Goal: Find contact information: Find contact information

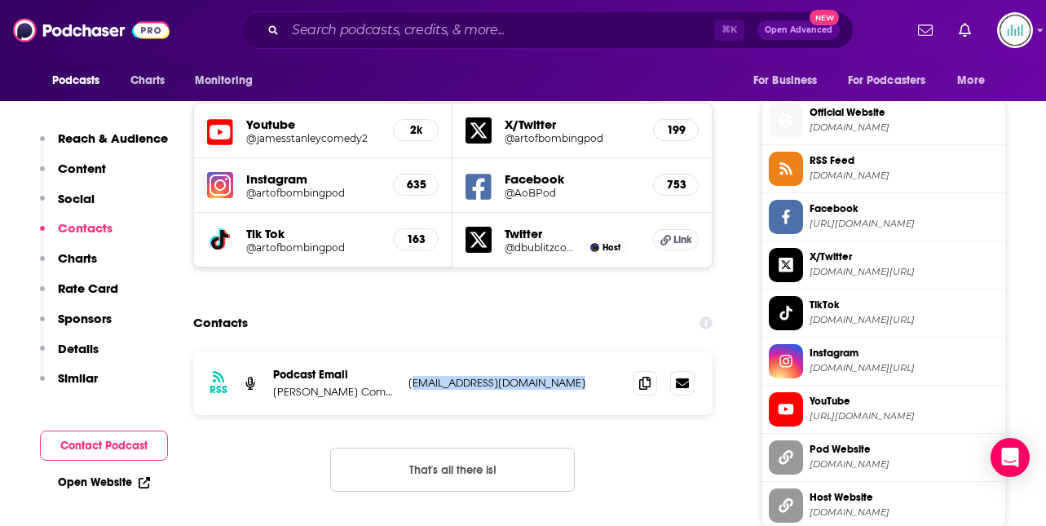
scroll to position [1437, 0]
drag, startPoint x: 430, startPoint y: 295, endPoint x: 408, endPoint y: 302, distance: 23.0
click at [409, 376] on p "[EMAIL_ADDRESS][DOMAIN_NAME]" at bounding box center [515, 383] width 212 height 14
click at [382, 307] on div "Contacts" at bounding box center [453, 322] width 520 height 31
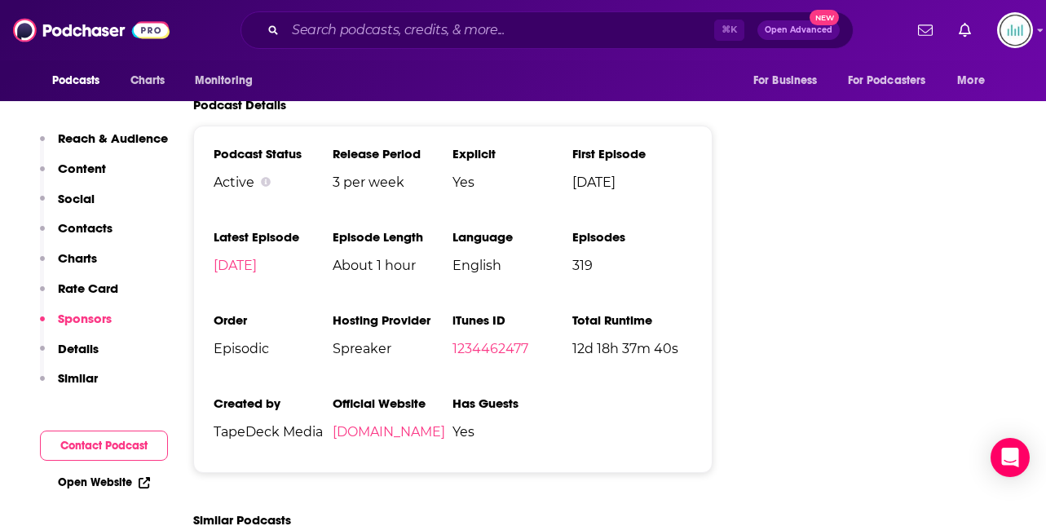
scroll to position [2503, 0]
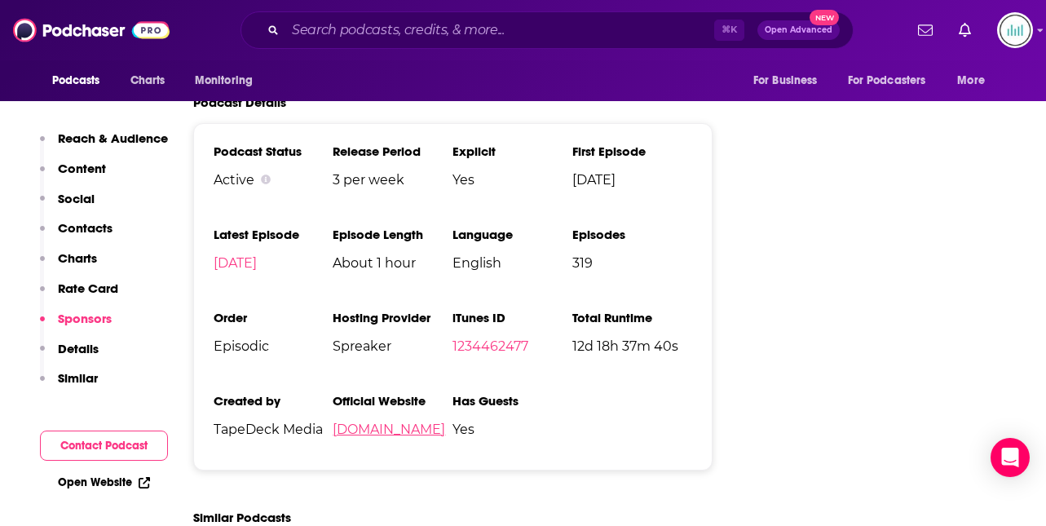
click at [382, 422] on link "[DOMAIN_NAME]" at bounding box center [389, 429] width 113 height 15
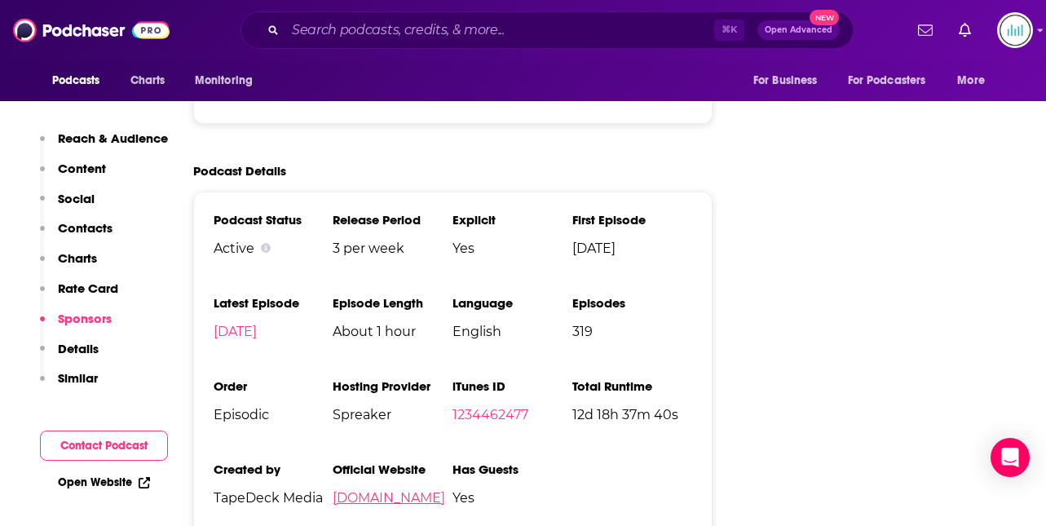
scroll to position [2434, 0]
click at [318, 37] on input "Search podcasts, credits, & more..." at bounding box center [499, 30] width 429 height 26
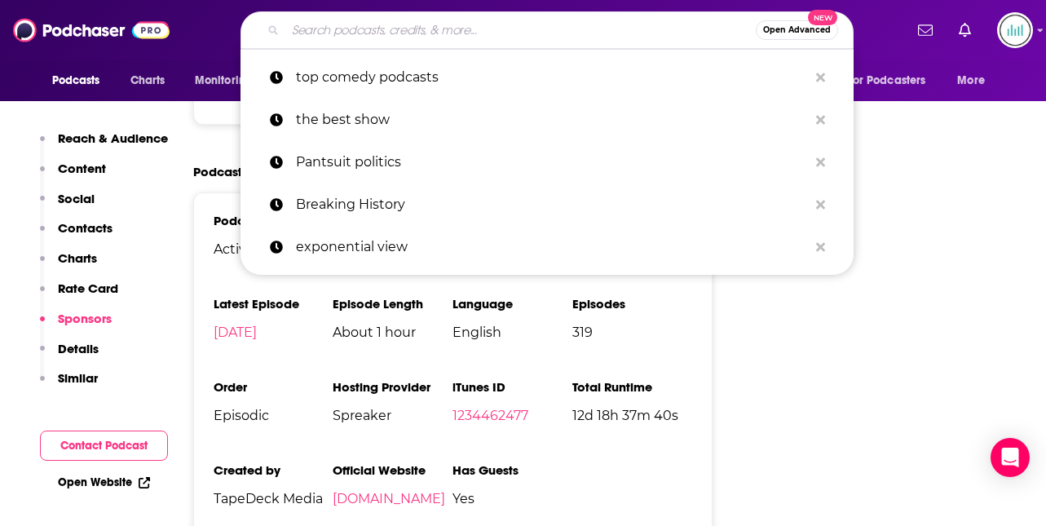
paste input "[PERSON_NAME] Working It Out:"
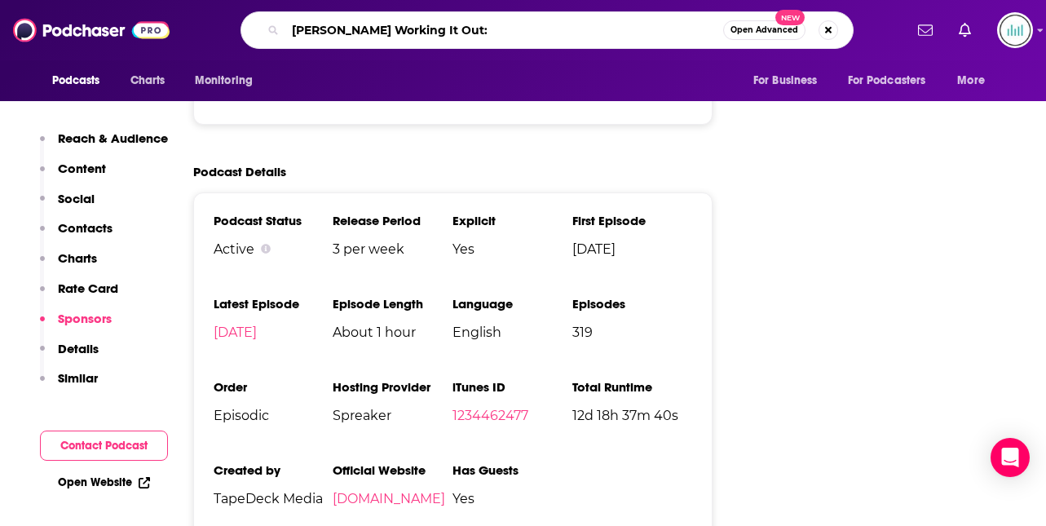
type input "[PERSON_NAME] Working It Out"
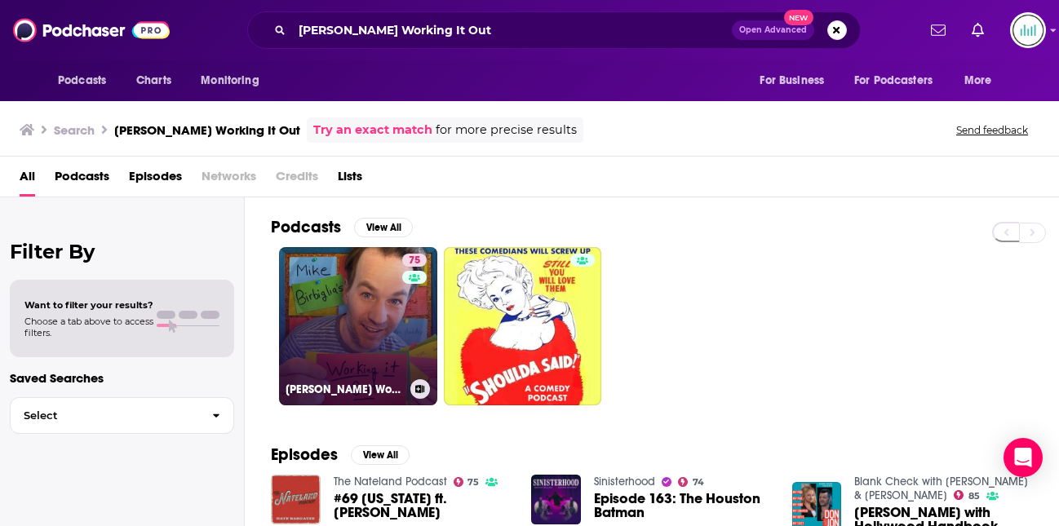
click at [320, 274] on link "75 [PERSON_NAME] Working It Out" at bounding box center [358, 326] width 158 height 158
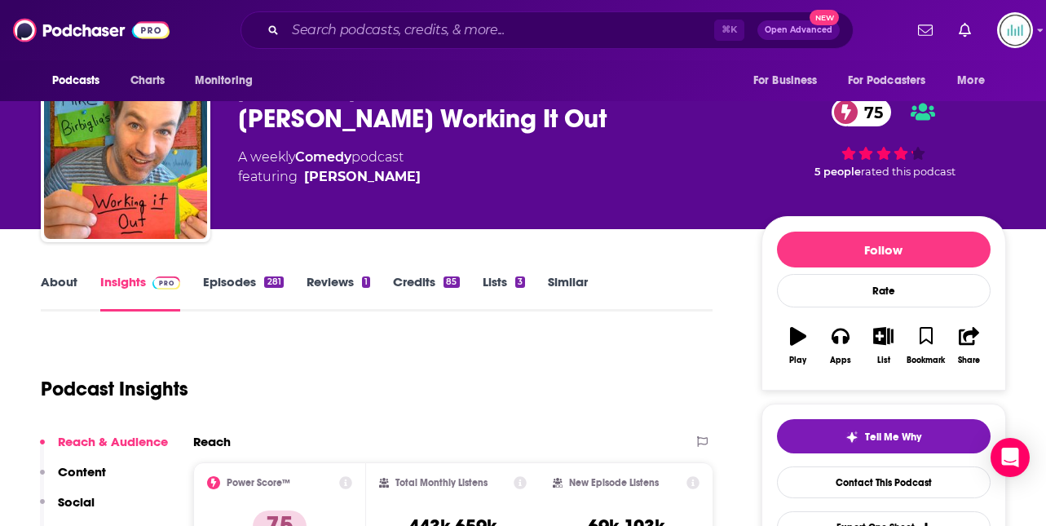
scroll to position [247, 0]
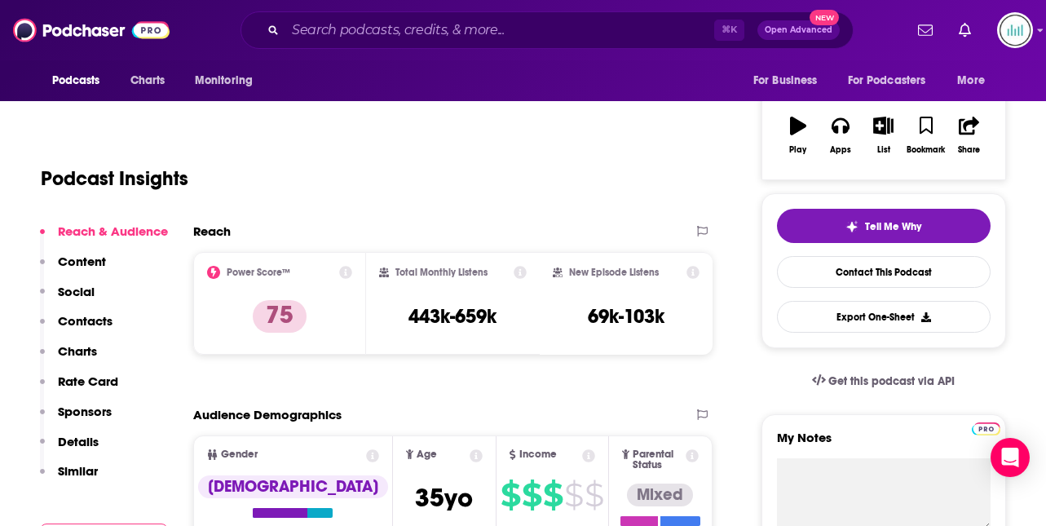
click at [83, 320] on p "Contacts" at bounding box center [85, 320] width 55 height 15
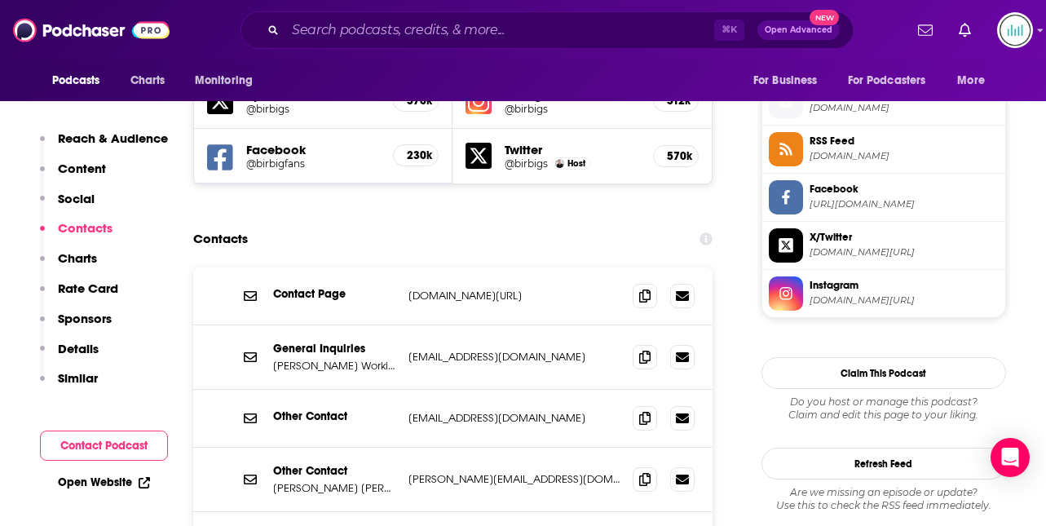
scroll to position [1467, 0]
drag, startPoint x: 553, startPoint y: 256, endPoint x: 409, endPoint y: 257, distance: 143.5
click at [409, 349] on p "[EMAIL_ADDRESS][DOMAIN_NAME]" at bounding box center [515, 356] width 212 height 14
copy p "[EMAIL_ADDRESS][DOMAIN_NAME]"
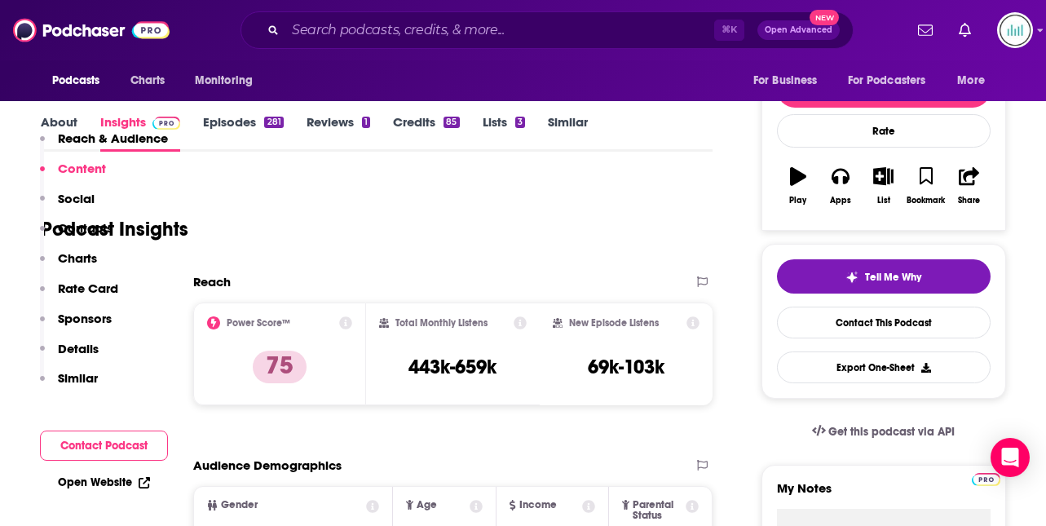
scroll to position [0, 0]
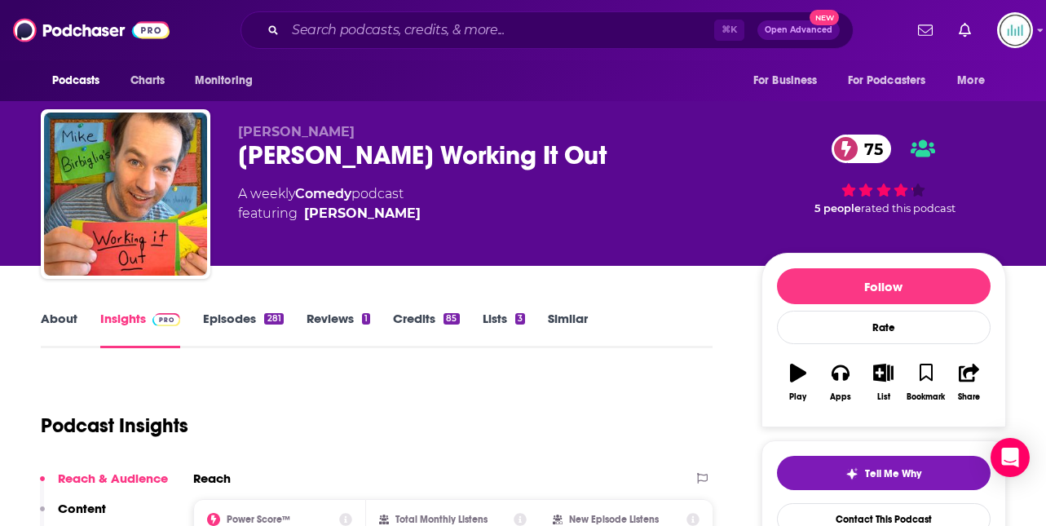
click at [64, 321] on link "About" at bounding box center [59, 330] width 37 height 38
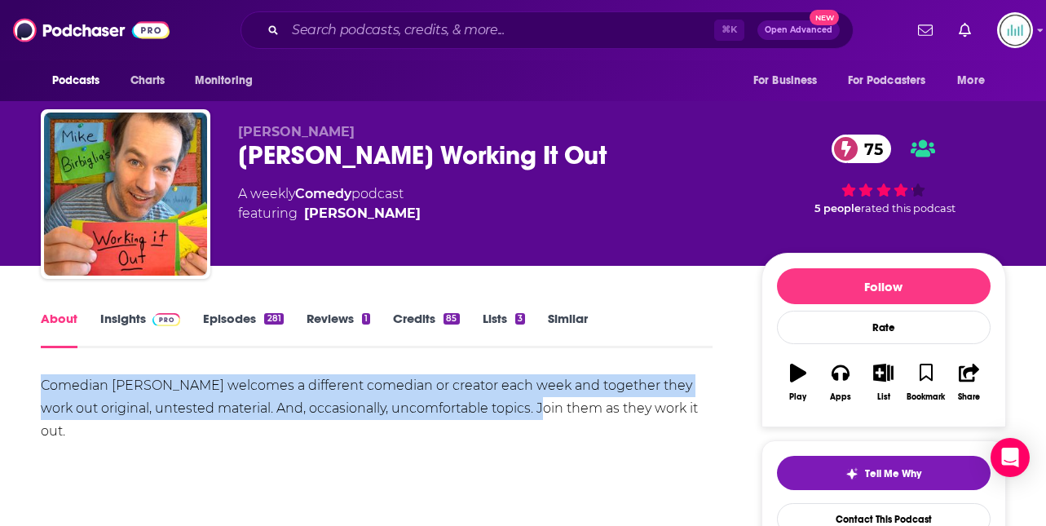
drag, startPoint x: 502, startPoint y: 408, endPoint x: 34, endPoint y: 378, distance: 469.1
copy div "Comedian [PERSON_NAME] welcomes a different comedian or creator each week and t…"
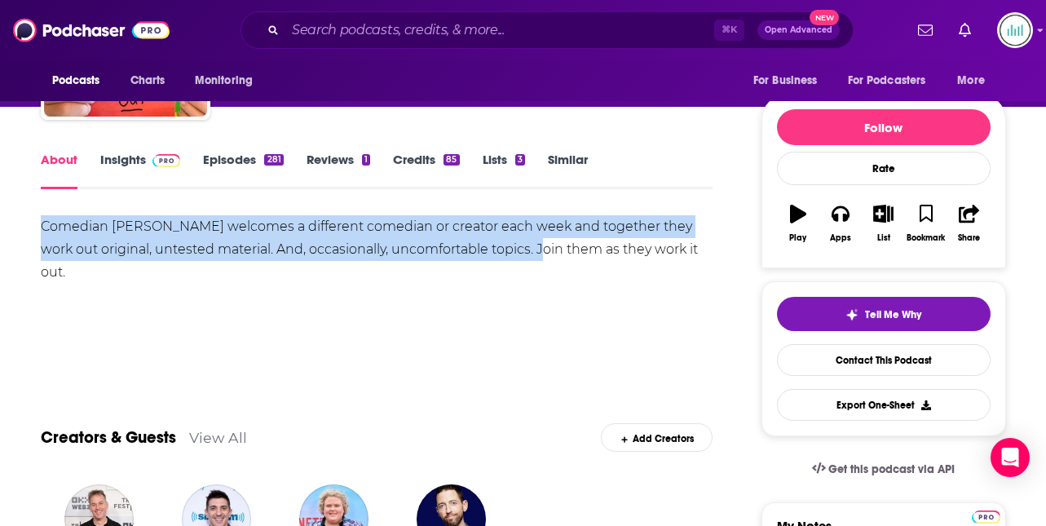
click at [119, 159] on link "Insights" at bounding box center [140, 171] width 81 height 38
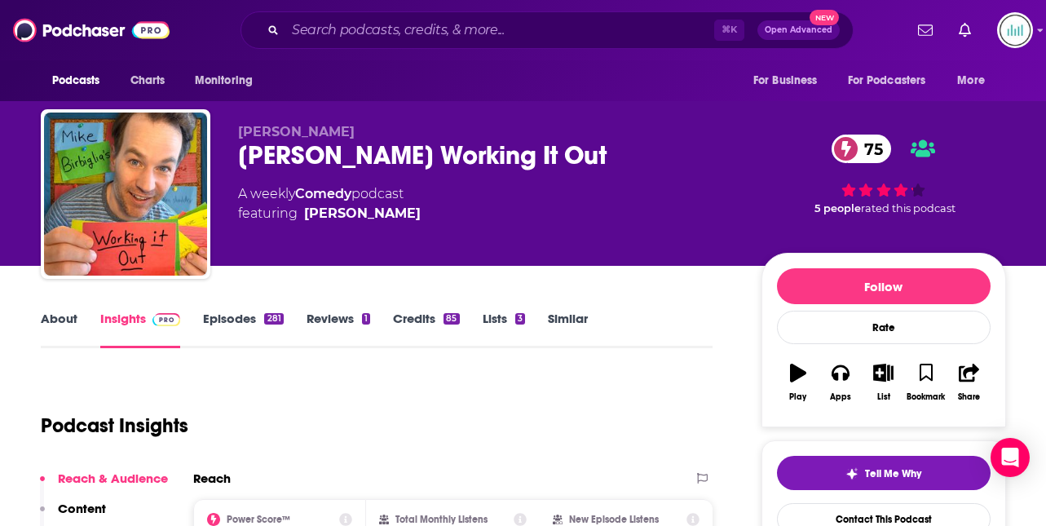
scroll to position [197, 0]
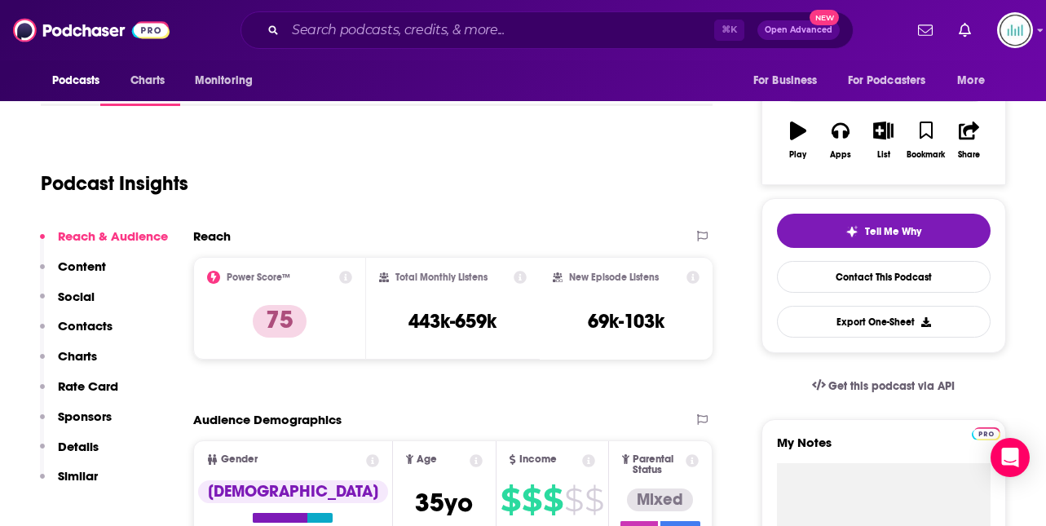
click at [71, 444] on p "Details" at bounding box center [78, 446] width 41 height 15
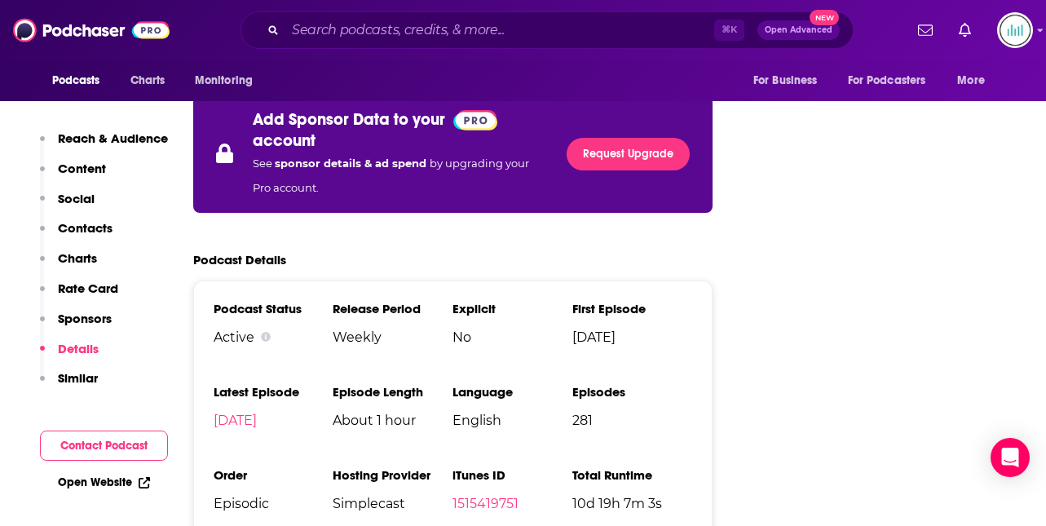
scroll to position [3168, 0]
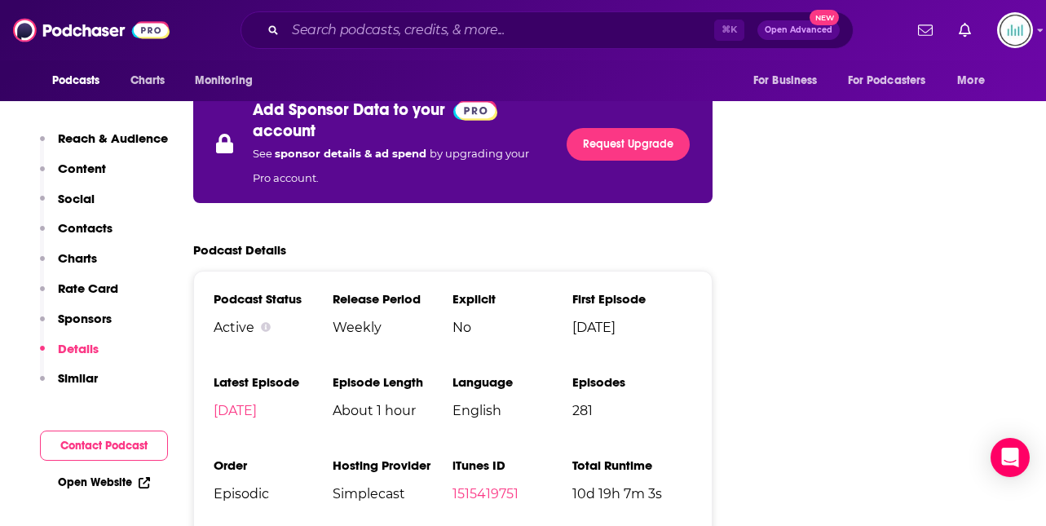
click at [307, 26] on input "Search podcasts, credits, & more..." at bounding box center [499, 30] width 429 height 26
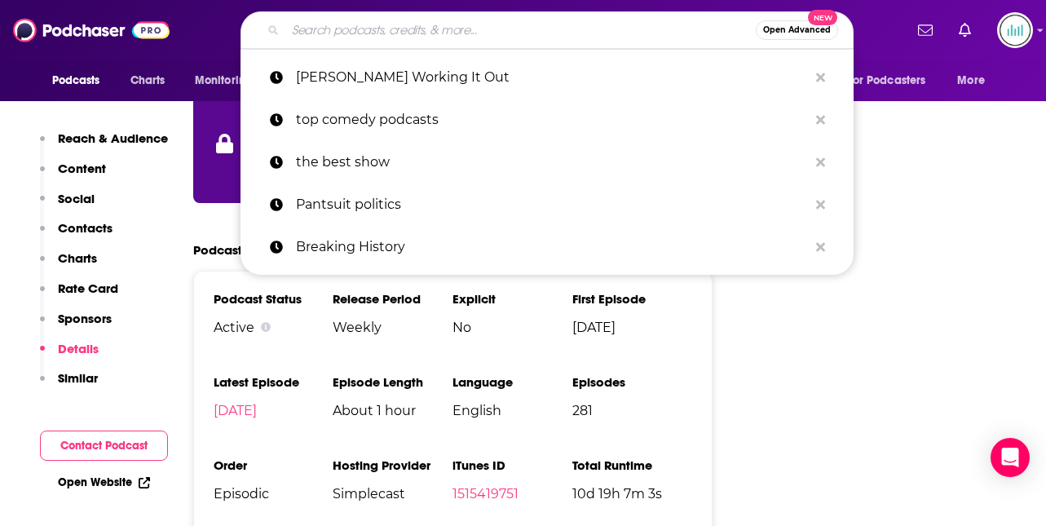
paste input "[PERSON_NAME]"
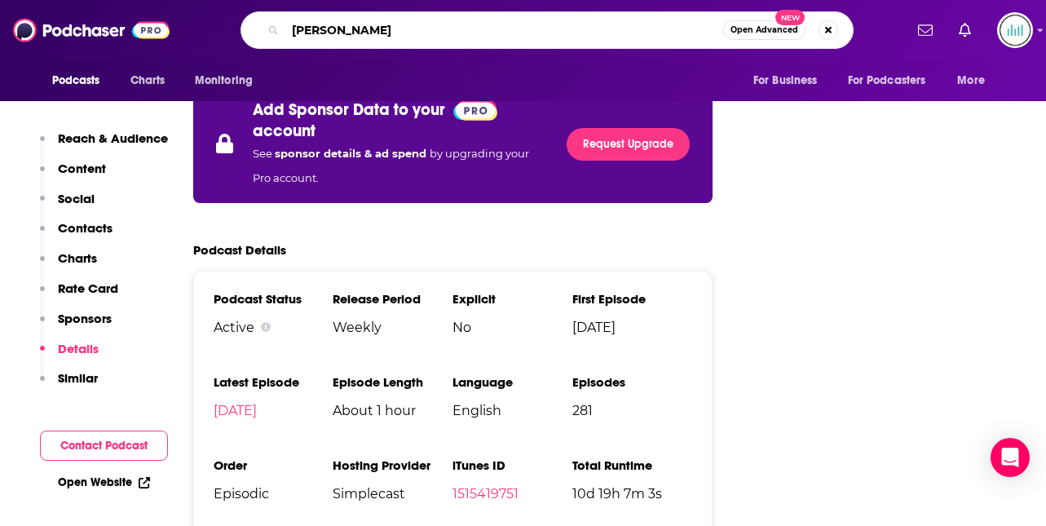
click at [345, 27] on input "[PERSON_NAME]" at bounding box center [504, 30] width 438 height 26
type input "[PERSON_NAME]"
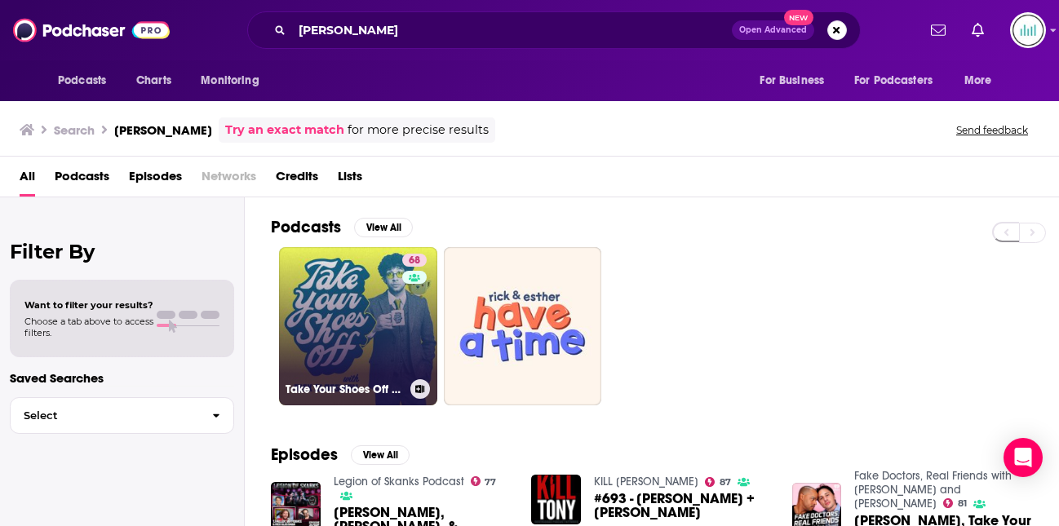
click at [371, 309] on link "68 Take Your Shoes Off w/ [PERSON_NAME]" at bounding box center [358, 326] width 158 height 158
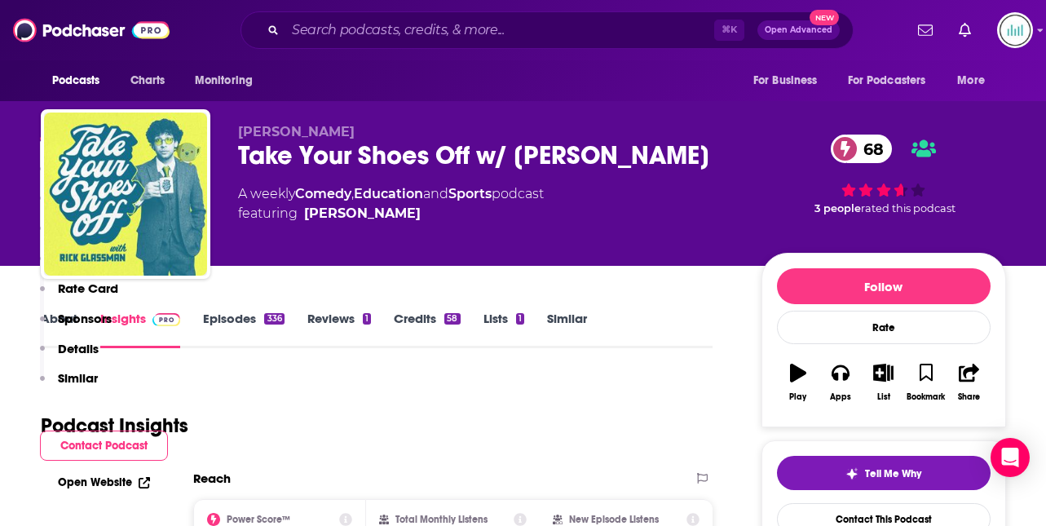
scroll to position [493, 0]
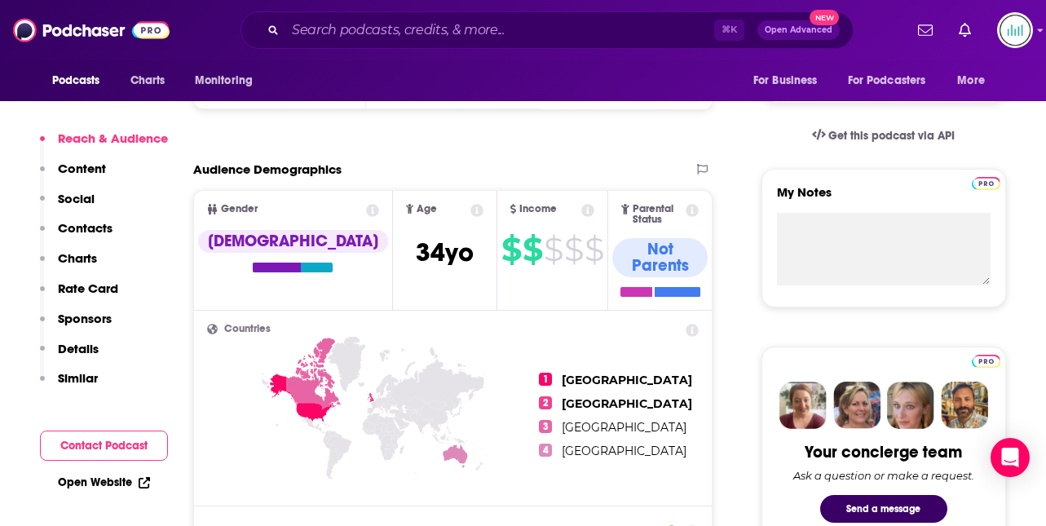
click at [90, 226] on p "Contacts" at bounding box center [85, 227] width 55 height 15
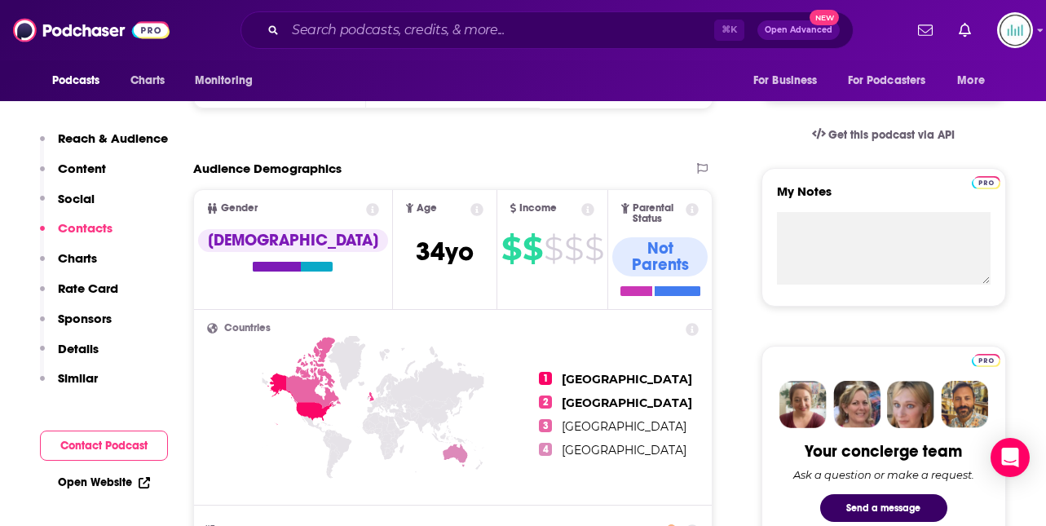
scroll to position [1328, 0]
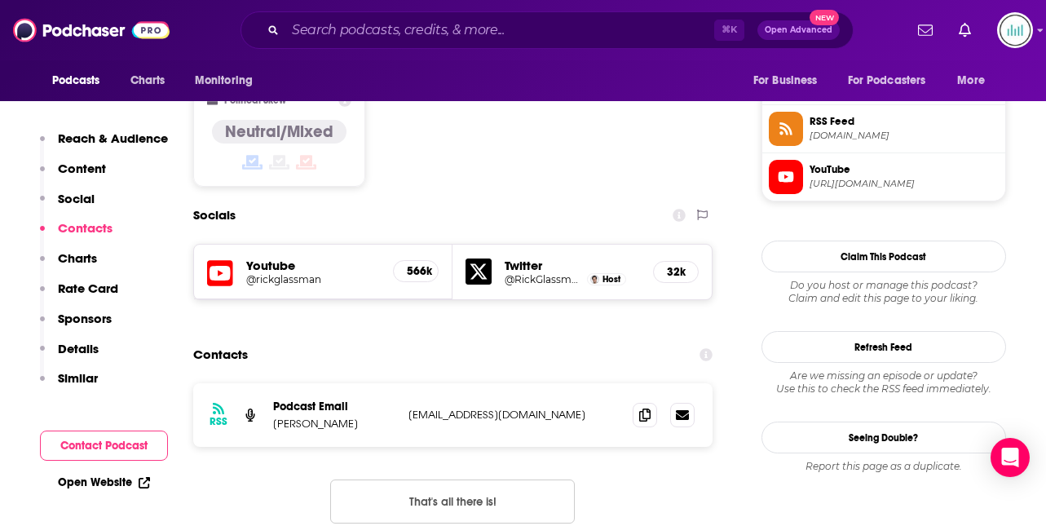
drag, startPoint x: 594, startPoint y: 298, endPoint x: 402, endPoint y: 298, distance: 191.7
click at [402, 383] on div "RSS Podcast Email [PERSON_NAME] [EMAIL_ADDRESS][DOMAIN_NAME] [EMAIL_ADDRESS][DO…" at bounding box center [453, 415] width 520 height 64
copy p "[EMAIL_ADDRESS][DOMAIN_NAME]"
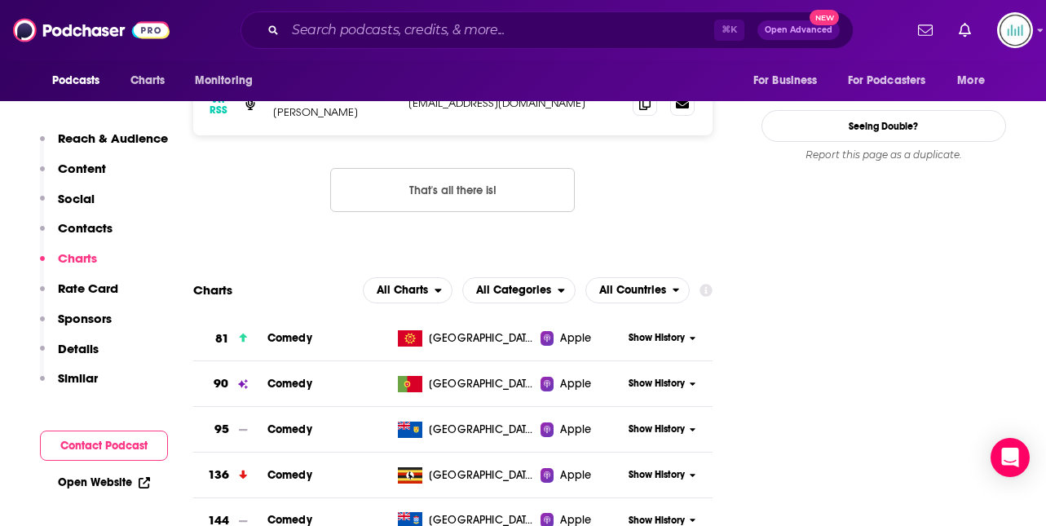
scroll to position [1713, 0]
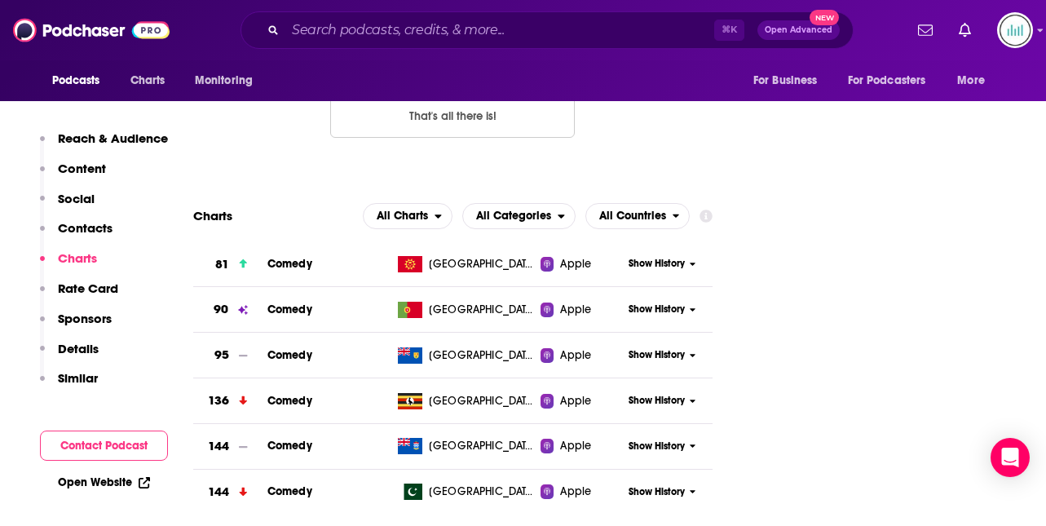
click at [82, 347] on p "Details" at bounding box center [78, 348] width 41 height 15
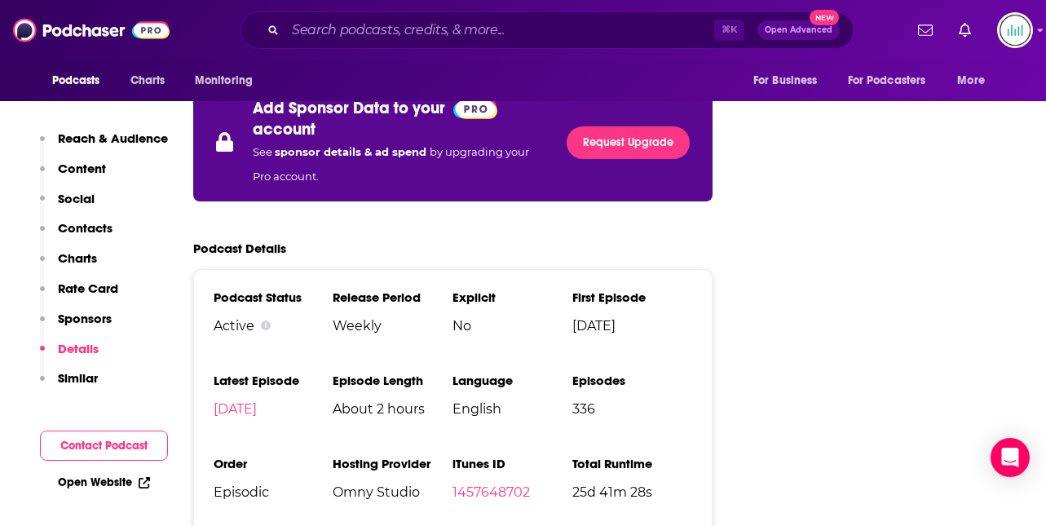
scroll to position [2919, 0]
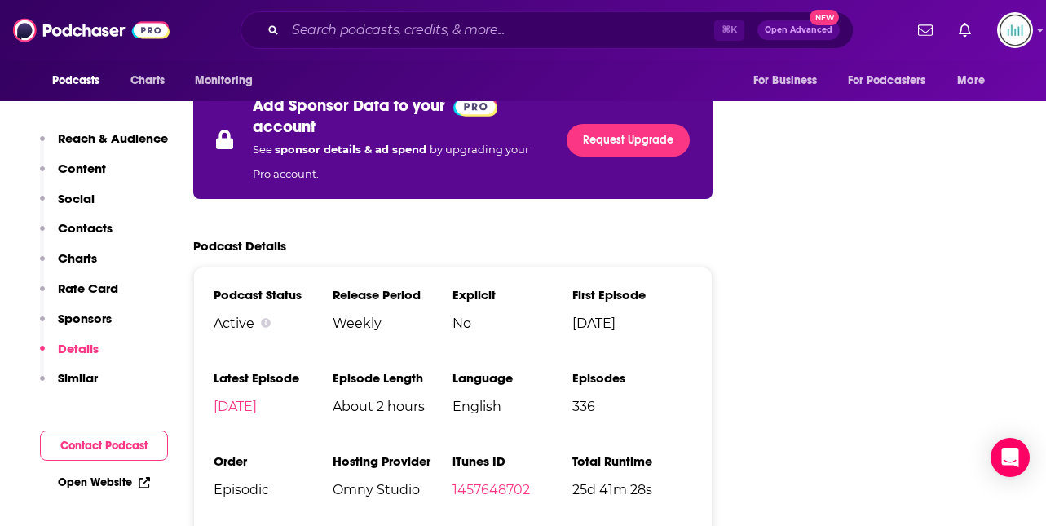
click at [325, 39] on input "Search podcasts, credits, & more..." at bounding box center [499, 30] width 429 height 26
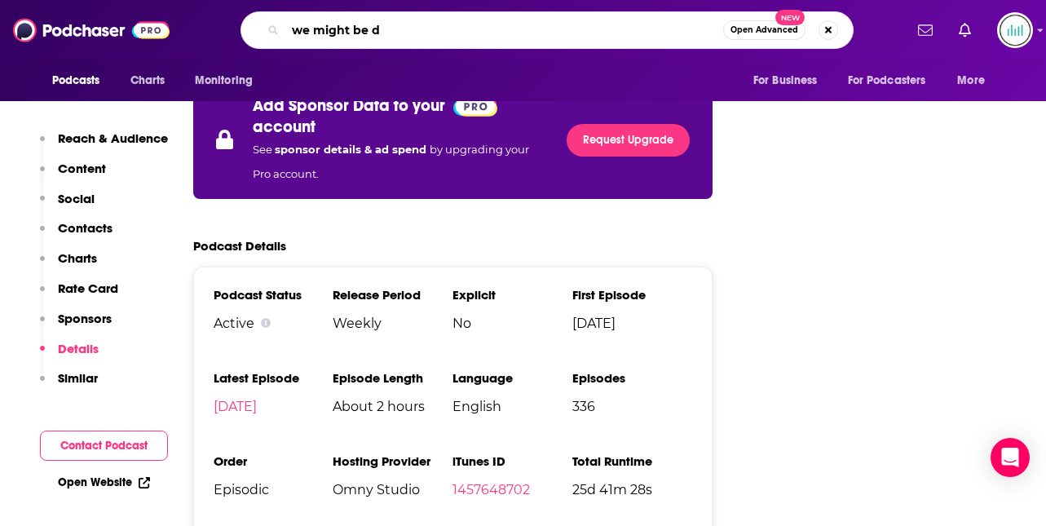
type input "we might be dr"
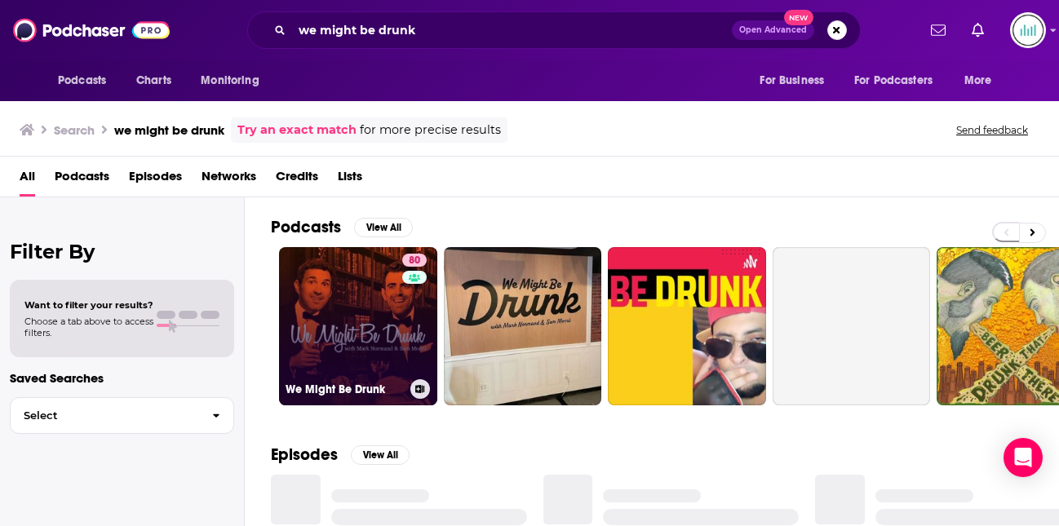
click at [375, 298] on link "80 We Might Be Drunk" at bounding box center [358, 326] width 158 height 158
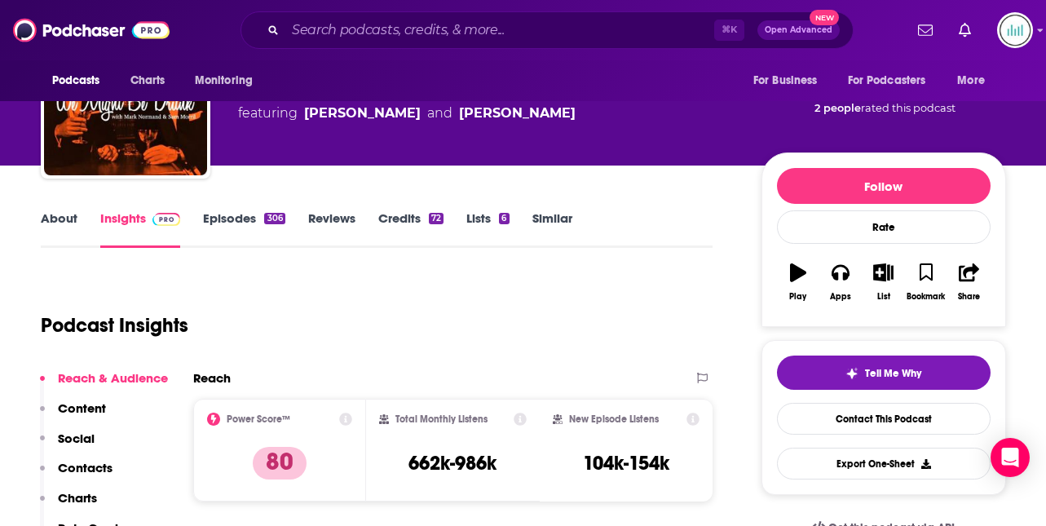
scroll to position [132, 0]
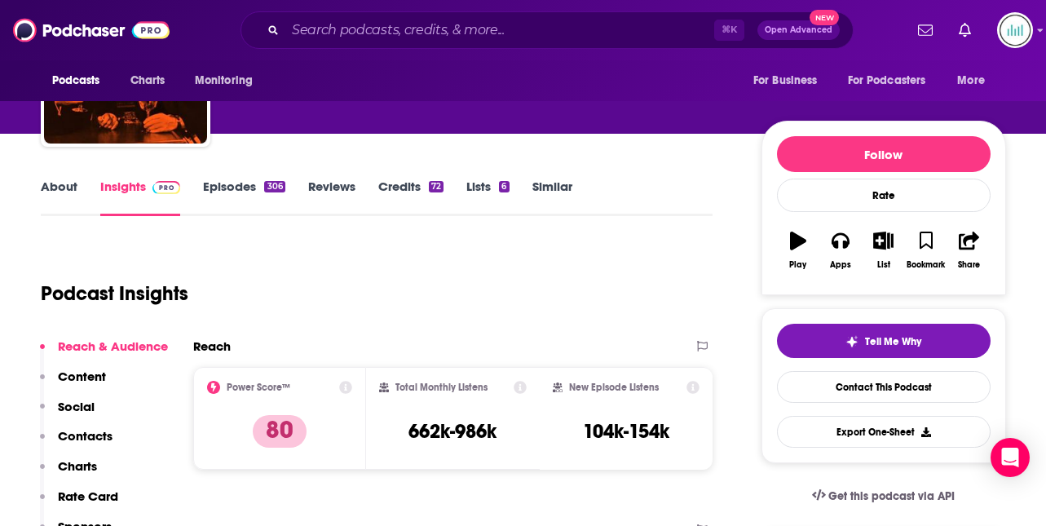
click at [94, 438] on p "Contacts" at bounding box center [85, 435] width 55 height 15
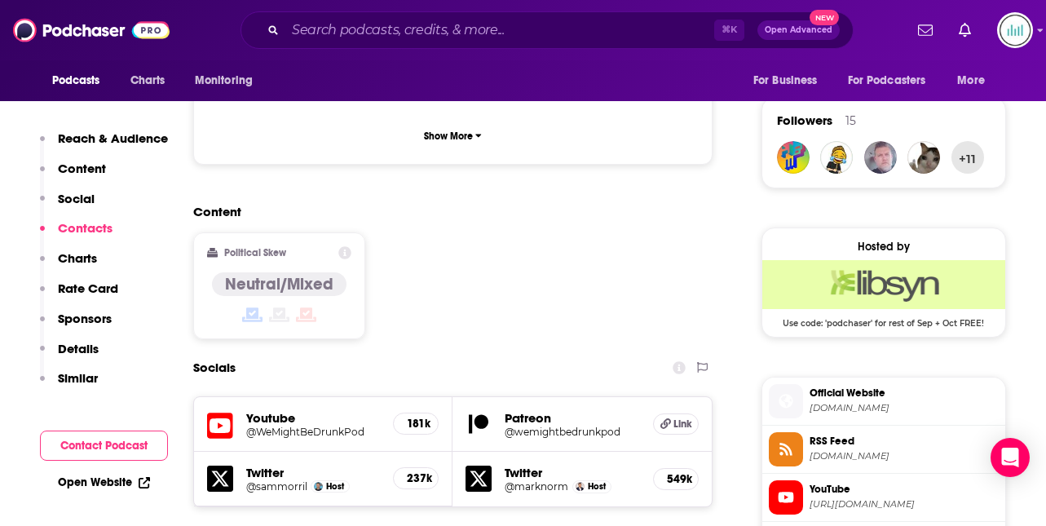
scroll to position [1383, 0]
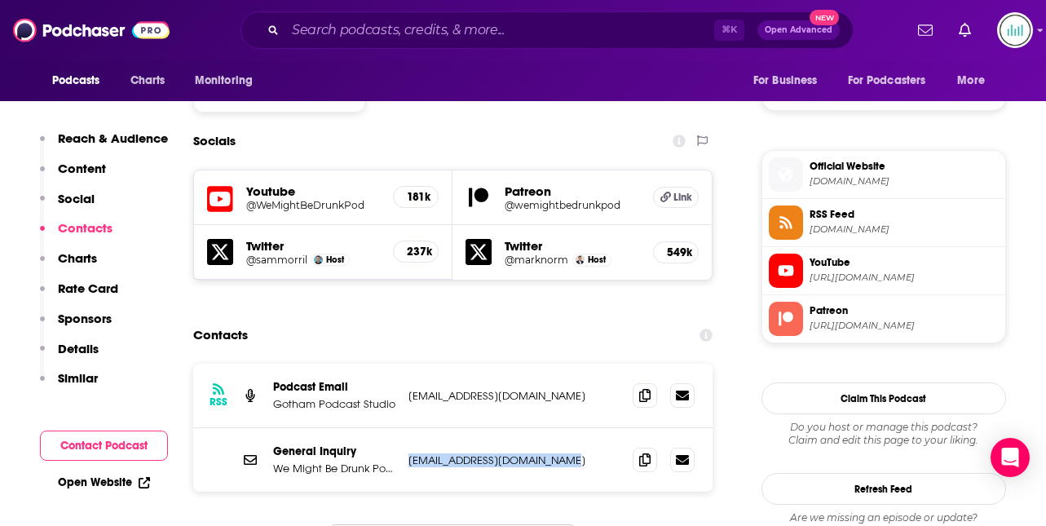
drag, startPoint x: 579, startPoint y: 367, endPoint x: 405, endPoint y: 365, distance: 173.7
click at [405, 428] on div "General Inquiry We Might Be Drunk Podcast Email [EMAIL_ADDRESS][DOMAIN_NAME] [E…" at bounding box center [453, 460] width 520 height 64
copy p "[EMAIL_ADDRESS][DOMAIN_NAME]"
click at [313, 34] on input "Search podcasts, credits, & more..." at bounding box center [499, 30] width 429 height 26
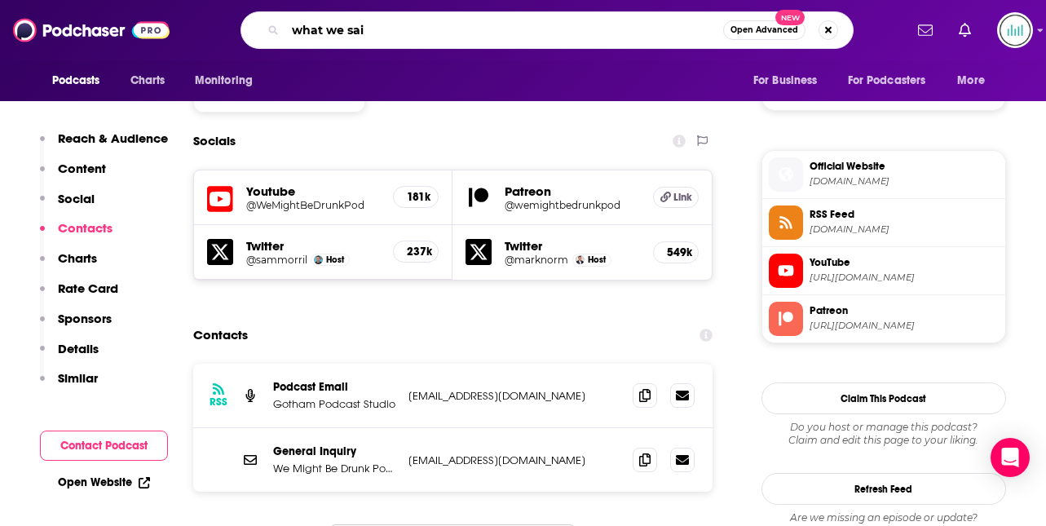
type input "what we said"
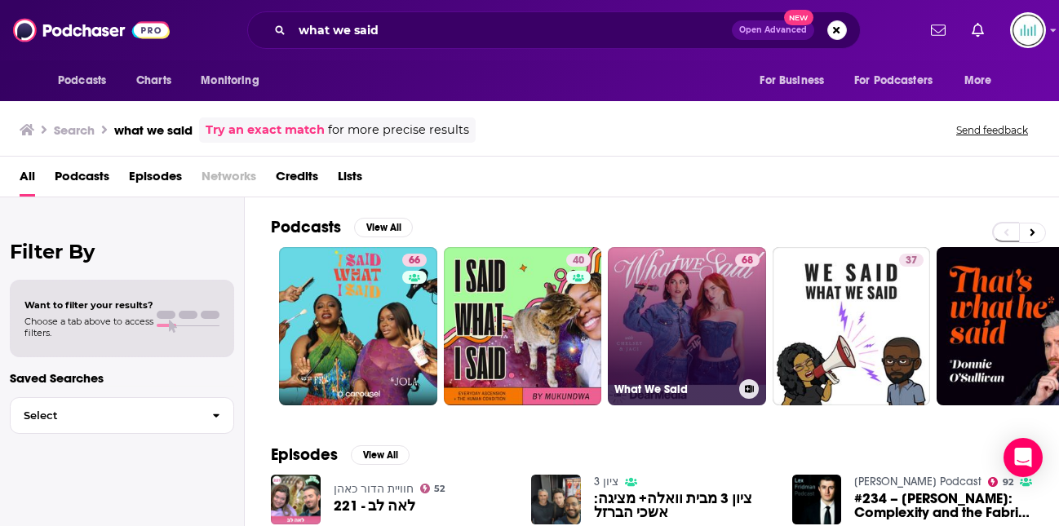
click at [696, 283] on link "68 What We Said" at bounding box center [687, 326] width 158 height 158
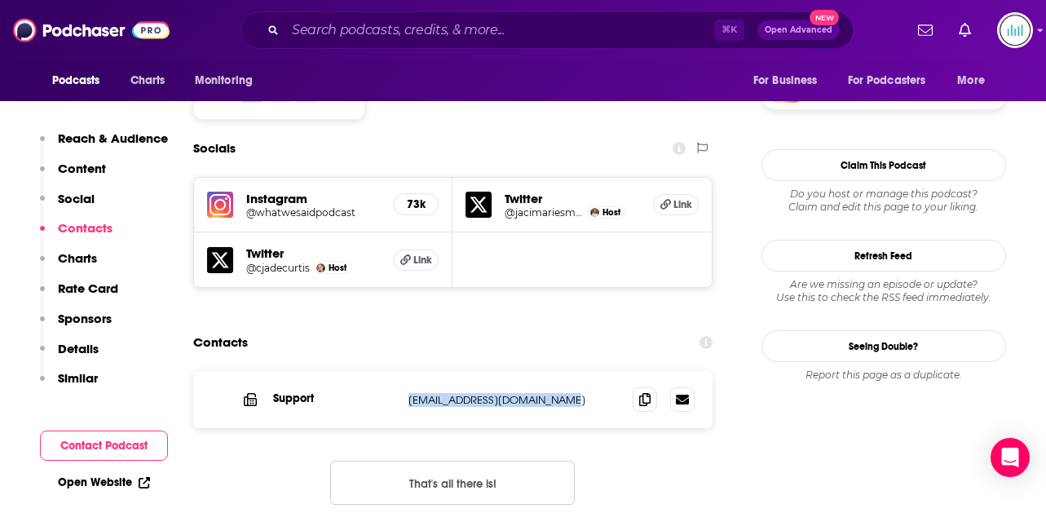
drag, startPoint x: 573, startPoint y: 300, endPoint x: 402, endPoint y: 306, distance: 170.5
click at [402, 371] on div "Support [EMAIL_ADDRESS][DOMAIN_NAME] [EMAIL_ADDRESS][DOMAIN_NAME]" at bounding box center [453, 399] width 520 height 57
copy p "[EMAIL_ADDRESS][DOMAIN_NAME]"
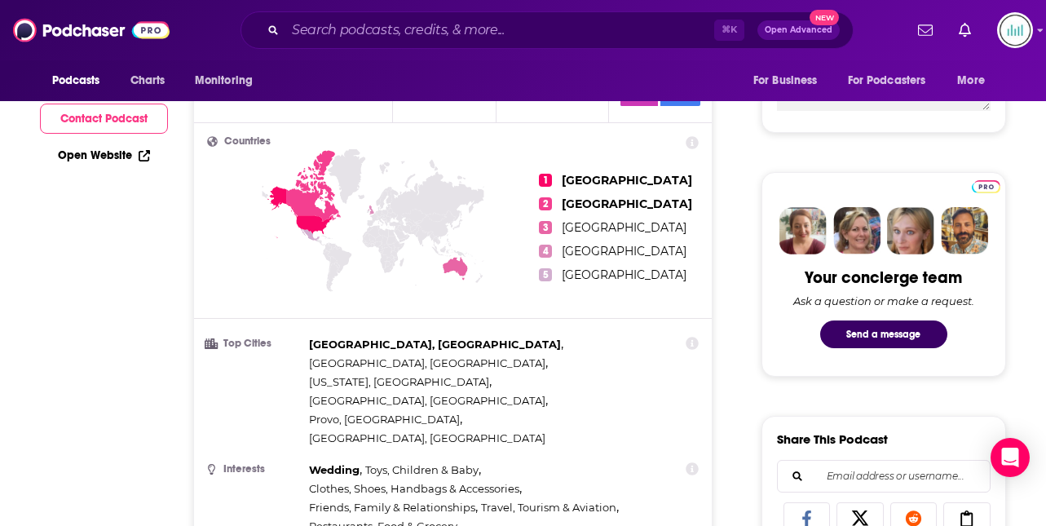
scroll to position [0, 0]
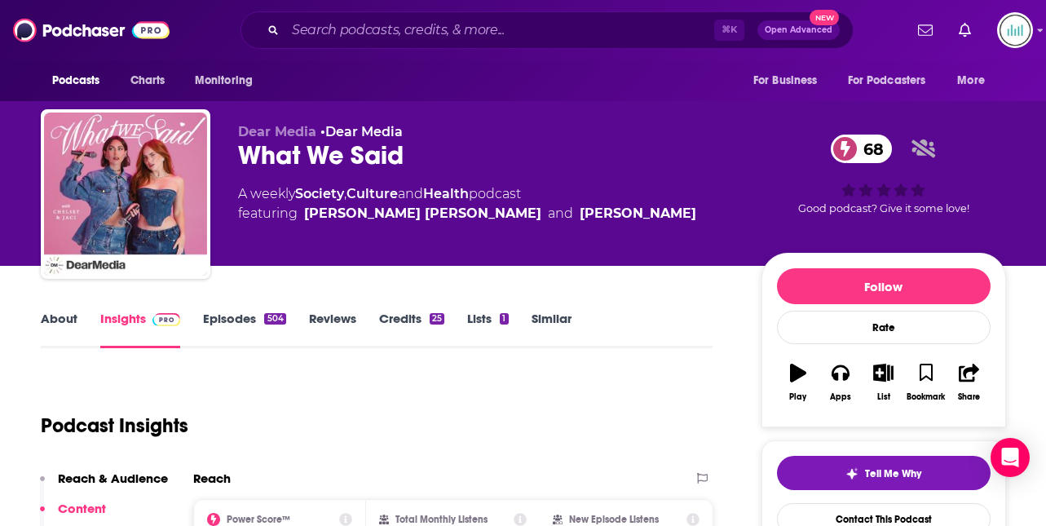
click at [371, 214] on div "[PERSON_NAME] [PERSON_NAME]" at bounding box center [422, 214] width 237 height 20
drag, startPoint x: 371, startPoint y: 211, endPoint x: 303, endPoint y: 217, distance: 67.9
click at [304, 217] on div "[PERSON_NAME] [PERSON_NAME]" at bounding box center [422, 214] width 237 height 20
copy div "[PERSON_NAME] [PERSON_NAME]"
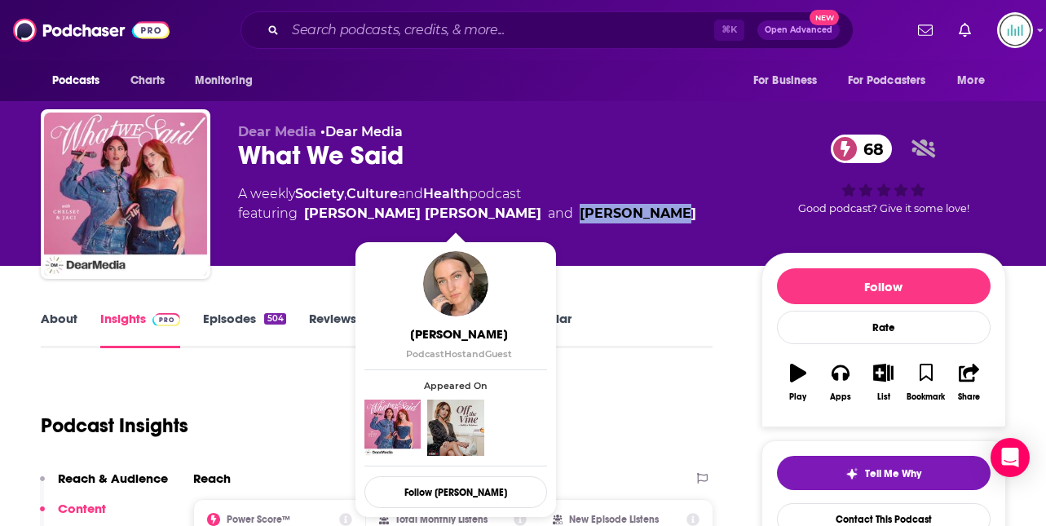
drag, startPoint x: 507, startPoint y: 211, endPoint x: 412, endPoint y: 208, distance: 95.5
click at [412, 208] on span "featuring [PERSON_NAME] [PERSON_NAME] and [PERSON_NAME]" at bounding box center [467, 214] width 458 height 20
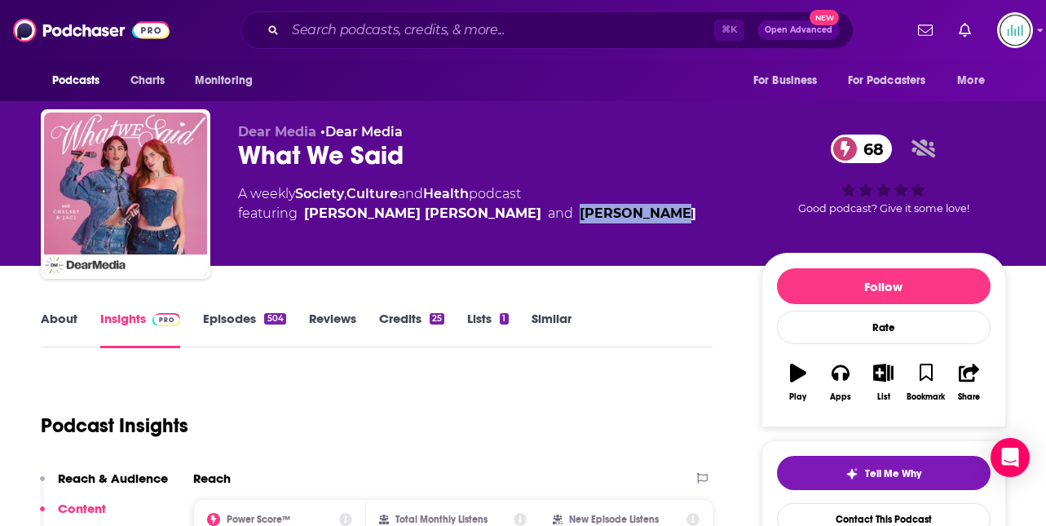
copy link "[PERSON_NAME]"
drag, startPoint x: 375, startPoint y: 214, endPoint x: 305, endPoint y: 213, distance: 70.2
click at [305, 213] on span "featuring [PERSON_NAME] [PERSON_NAME] and [PERSON_NAME]" at bounding box center [467, 214] width 458 height 20
copy div "[PERSON_NAME] [PERSON_NAME]"
